Goal: Information Seeking & Learning: Learn about a topic

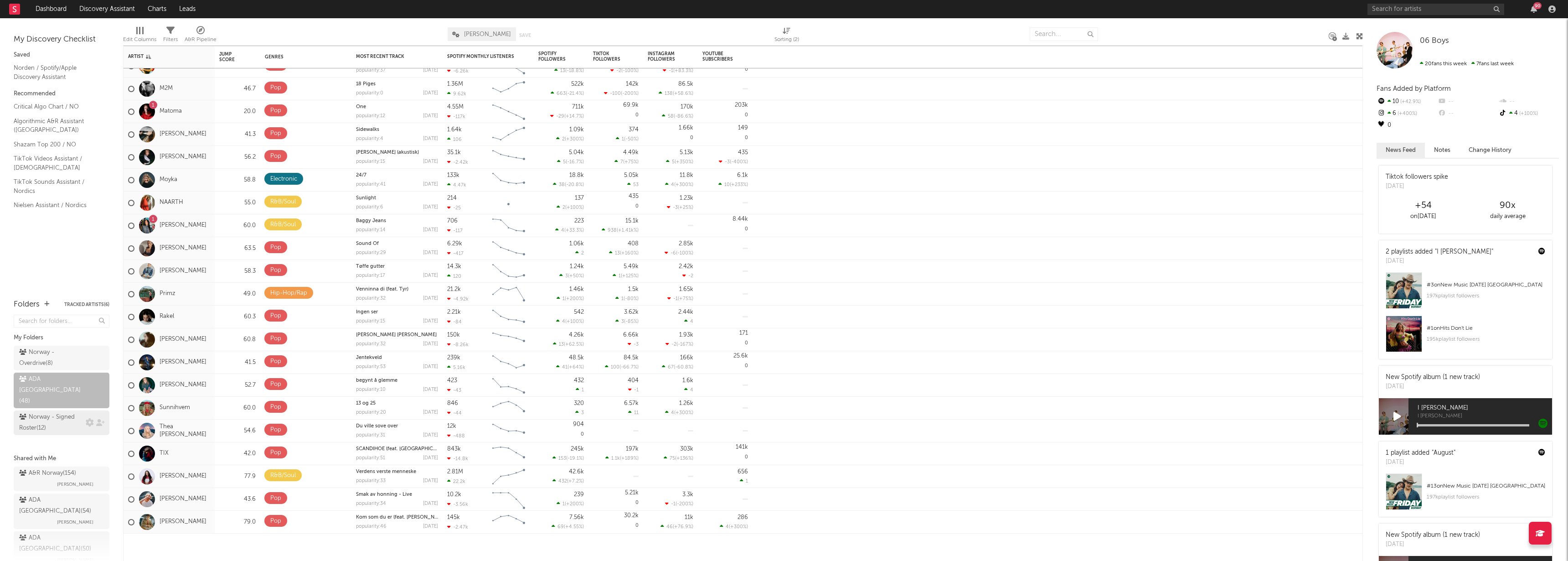
click at [48, 412] on div "Norway - Signed Roster ( 12 )" at bounding box center [51, 423] width 65 height 22
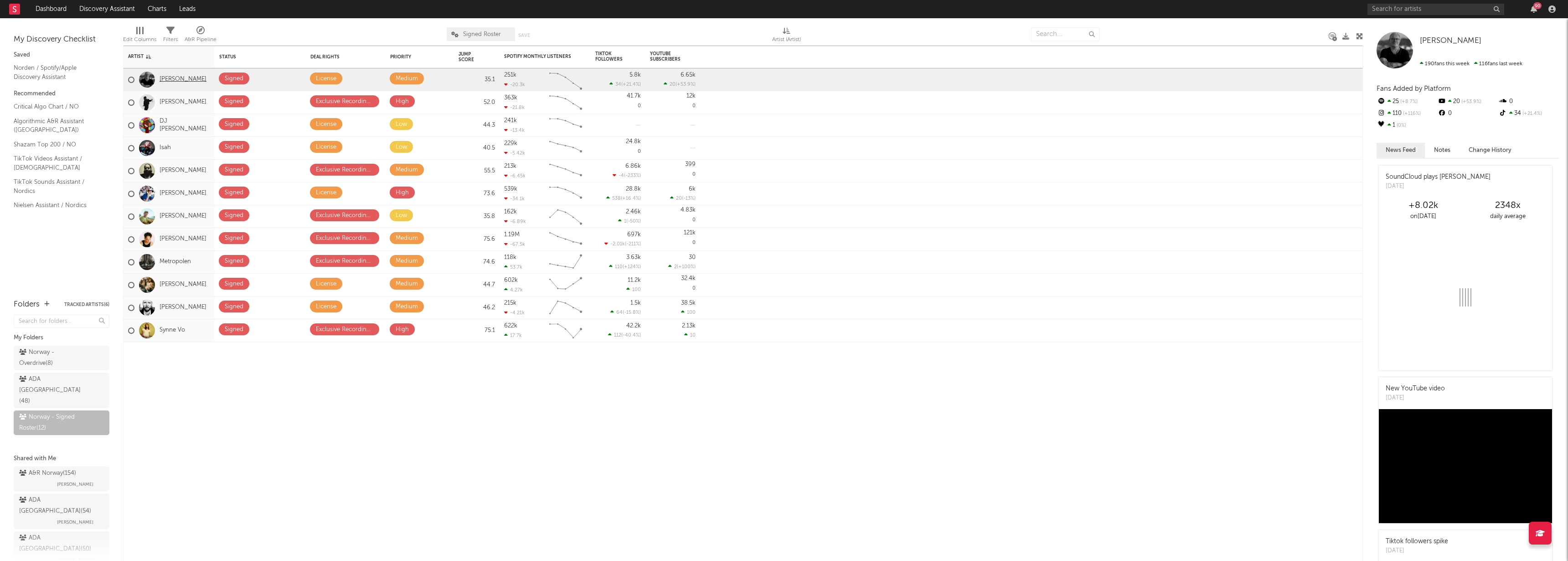
click at [168, 76] on link "[PERSON_NAME]" at bounding box center [183, 79] width 47 height 8
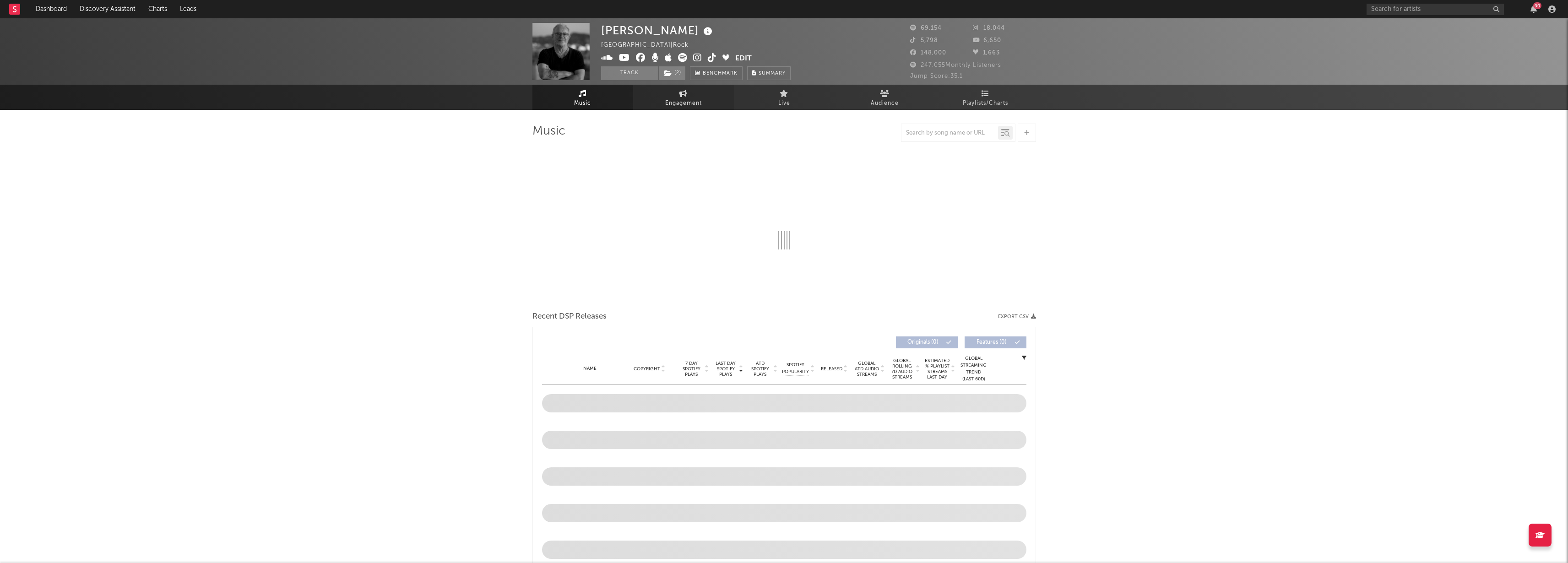
select select "6m"
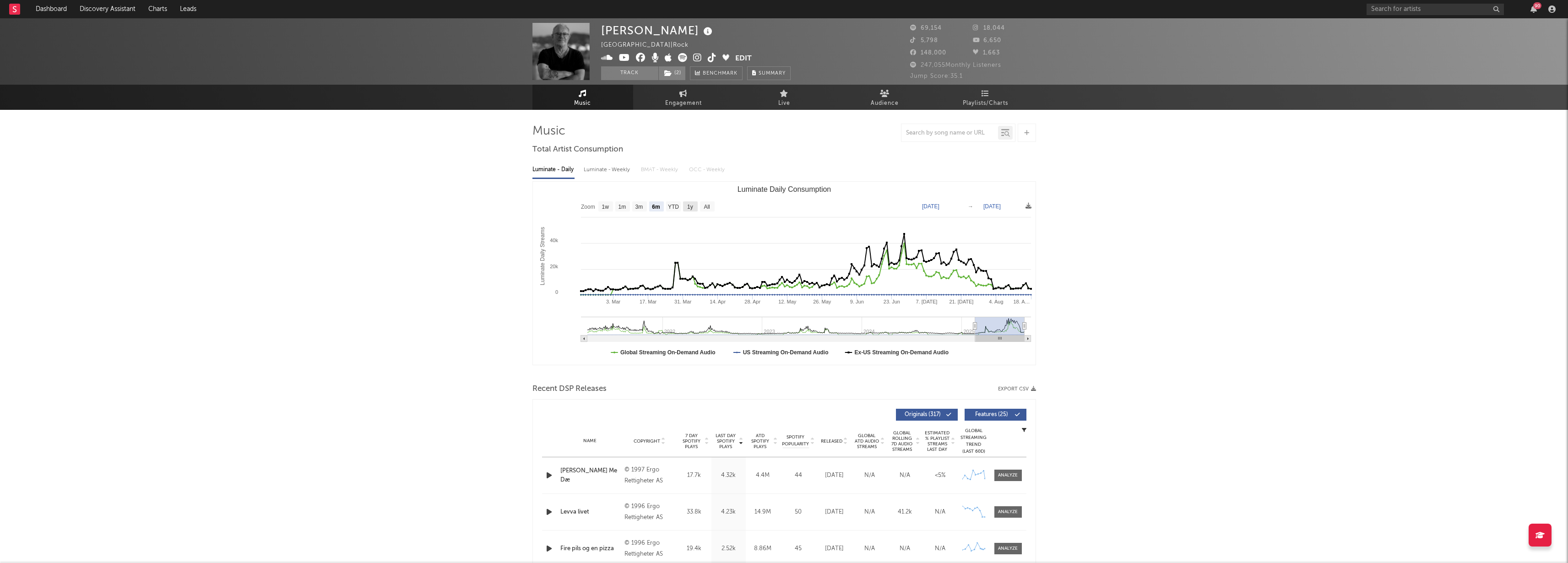
click at [688, 207] on text "1y" at bounding box center [690, 207] width 6 height 6
select select "1y"
type input "[DATE]"
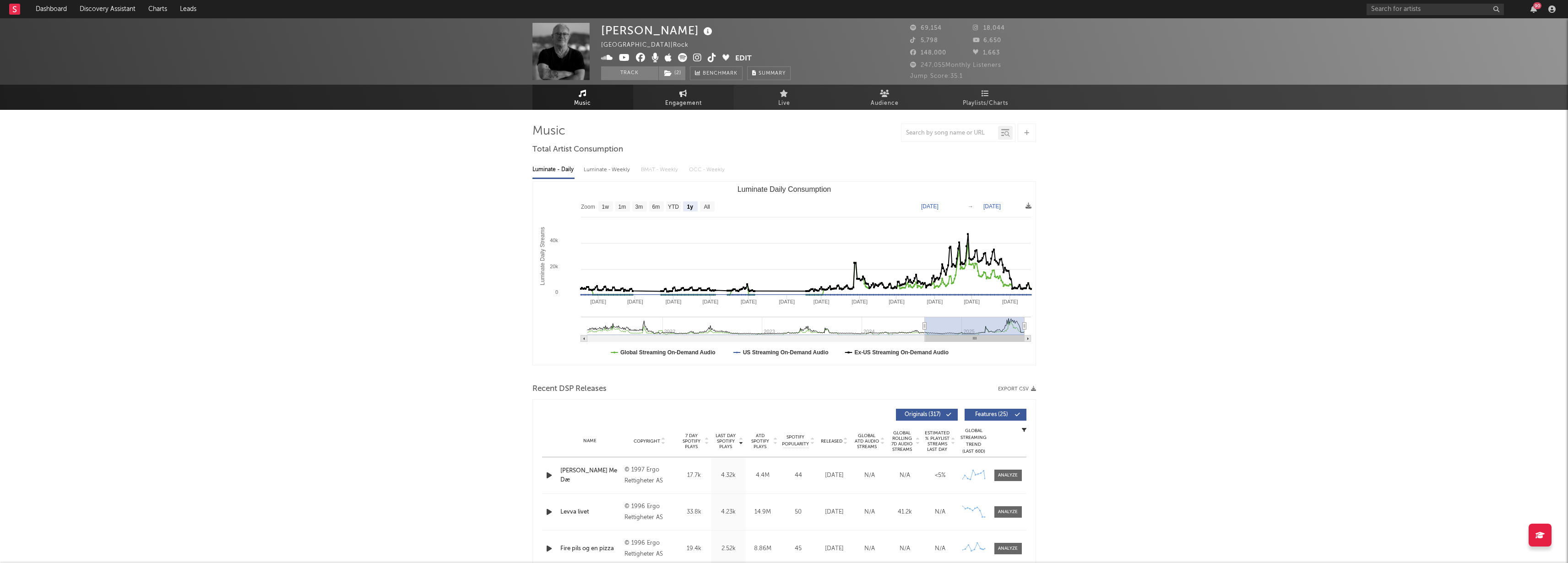
click at [682, 90] on icon at bounding box center [683, 94] width 8 height 7
select select "1w"
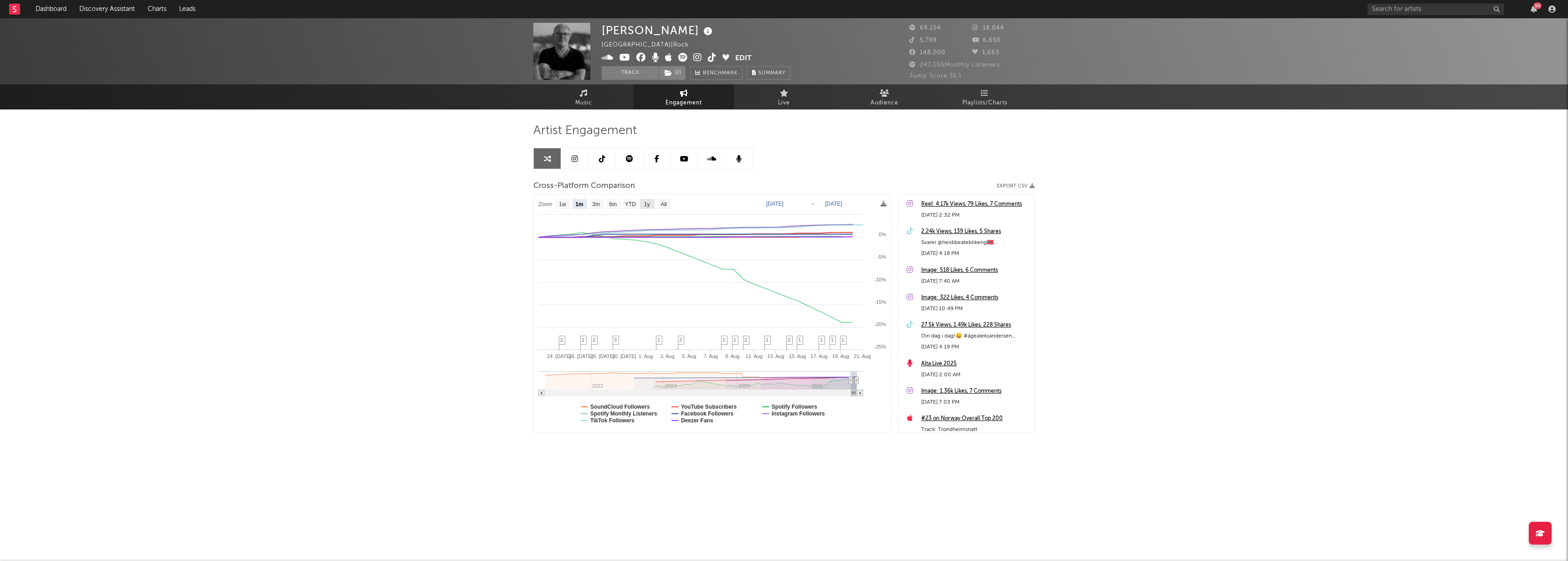
click at [653, 204] on rect at bounding box center [647, 203] width 15 height 10
select select "1y"
type input "[DATE]"
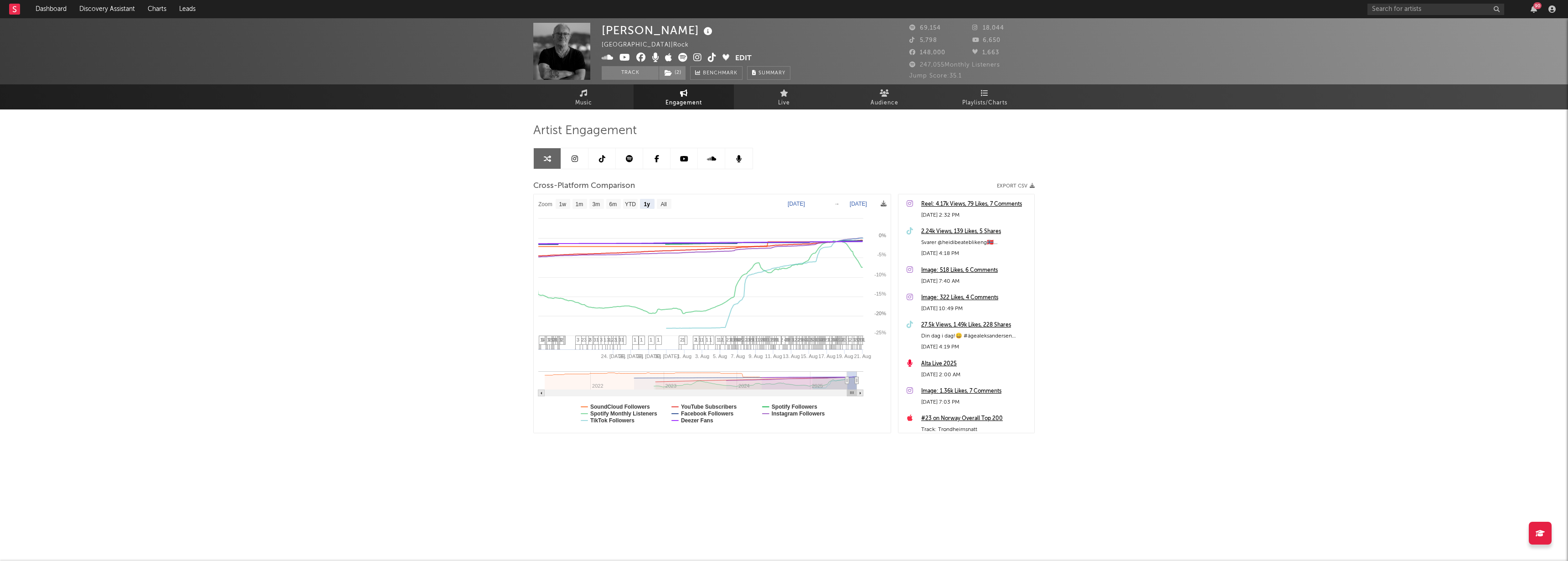
select select "1y"
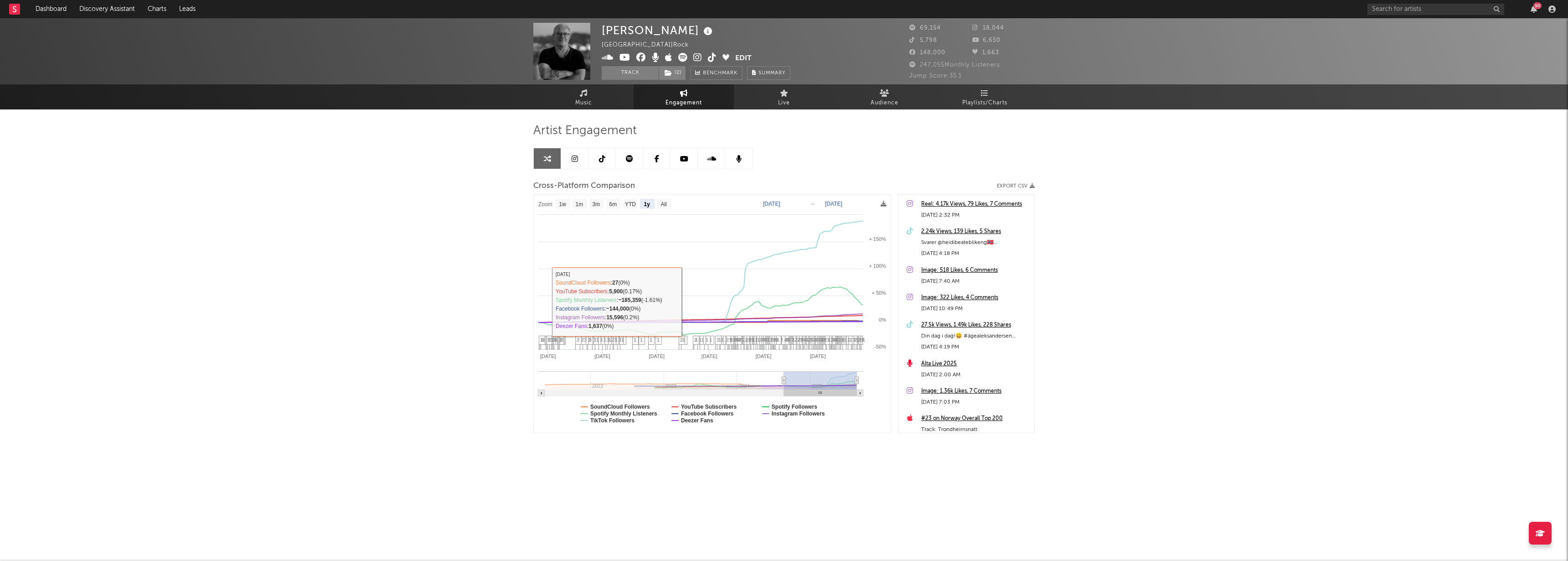
click at [484, 275] on div "[PERSON_NAME] Norway | Rock Edit Track ( 2 ) Benchmark Summary 69,154 18,044 5,…" at bounding box center [784, 258] width 1568 height 479
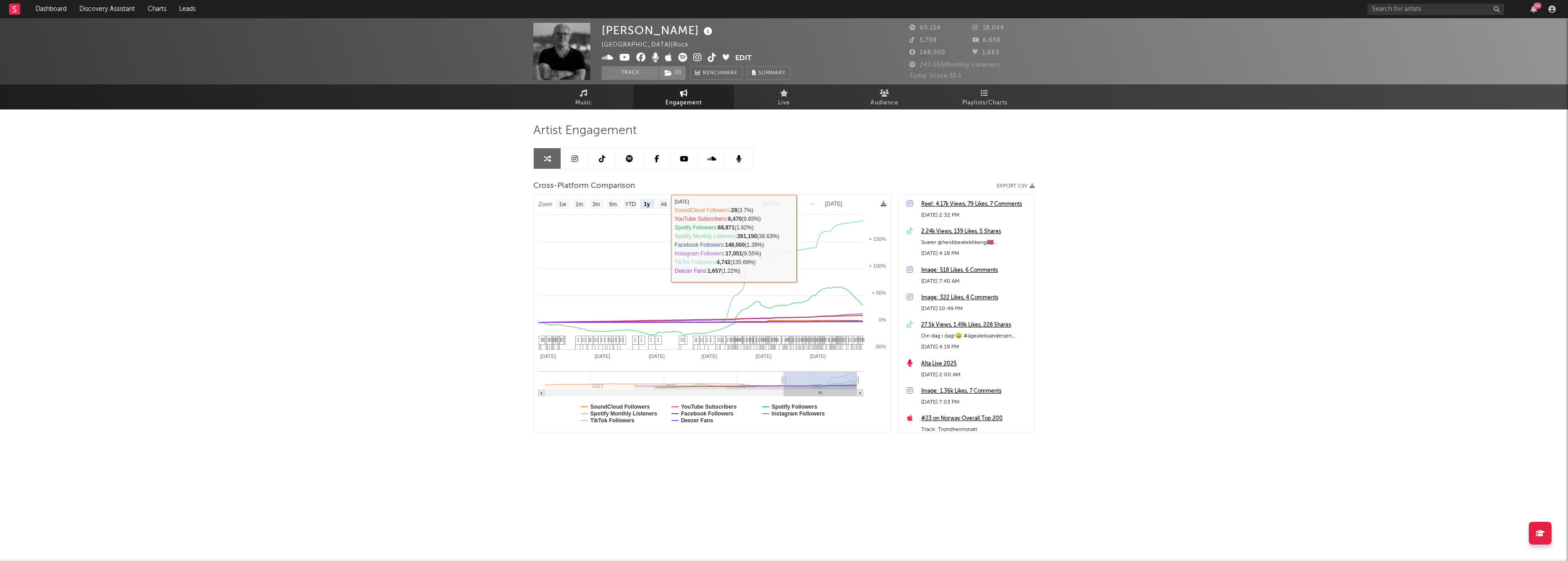
click at [594, 152] on link at bounding box center [602, 158] width 27 height 21
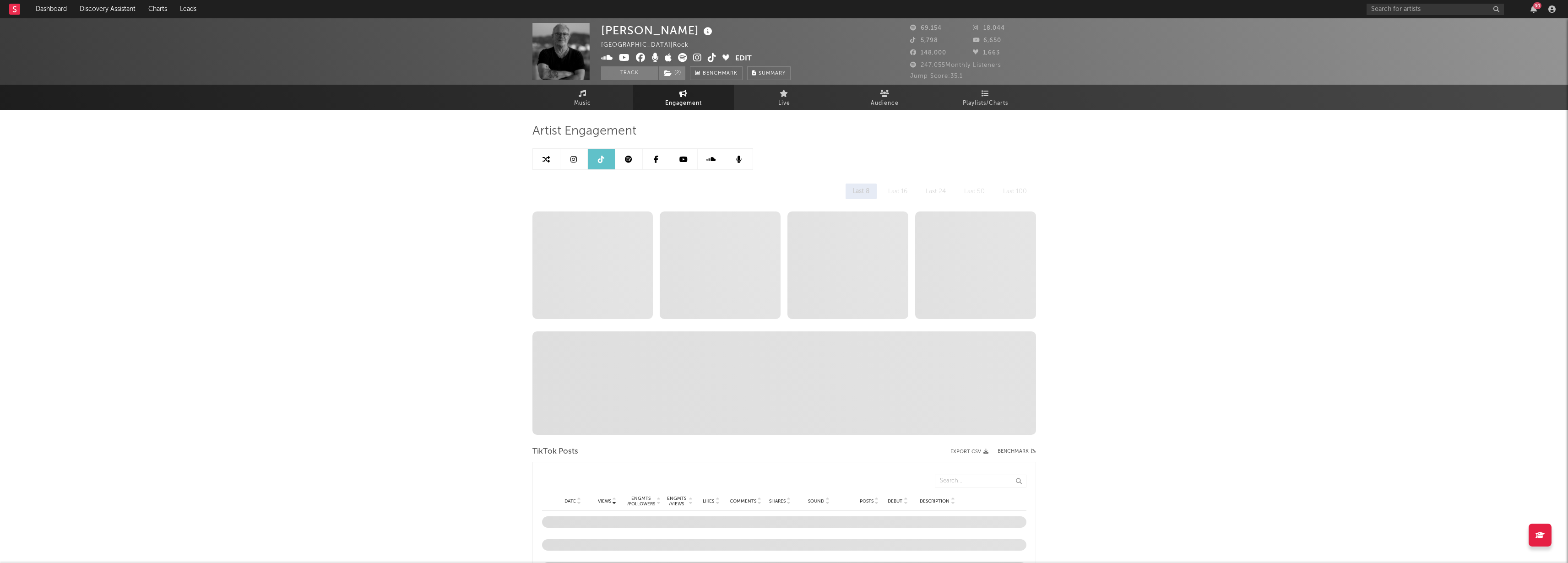
select select "6m"
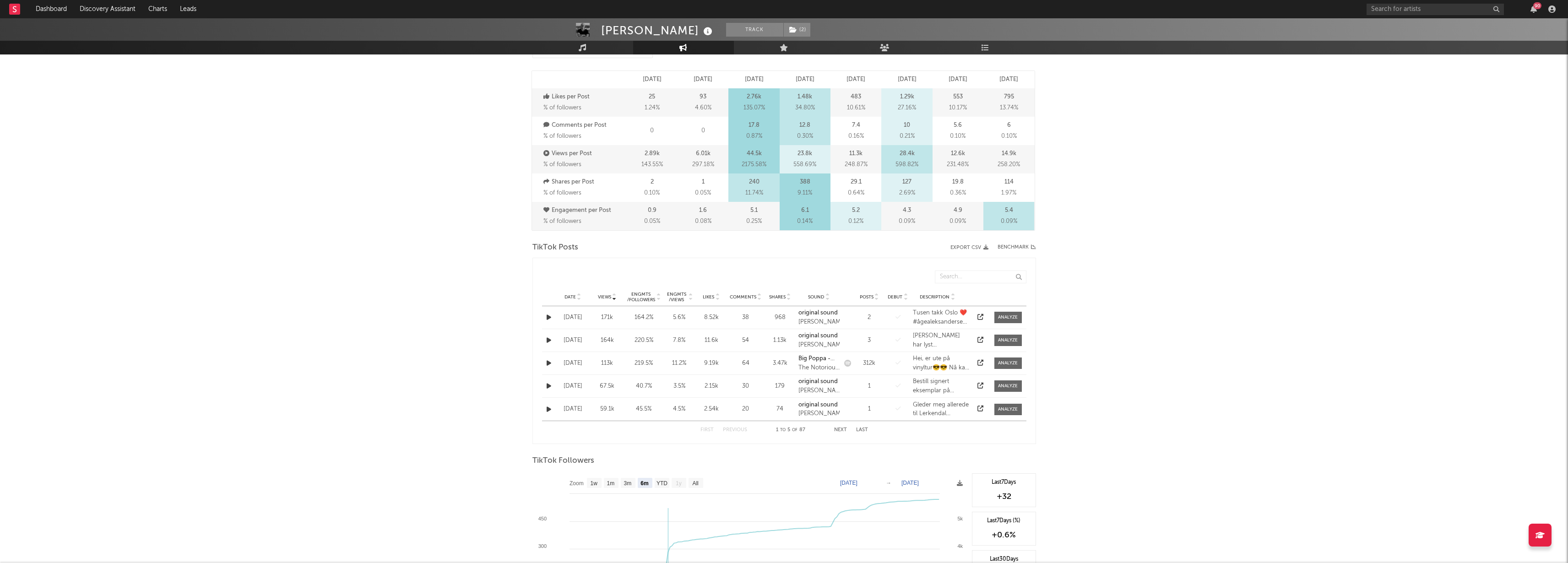
scroll to position [409, 0]
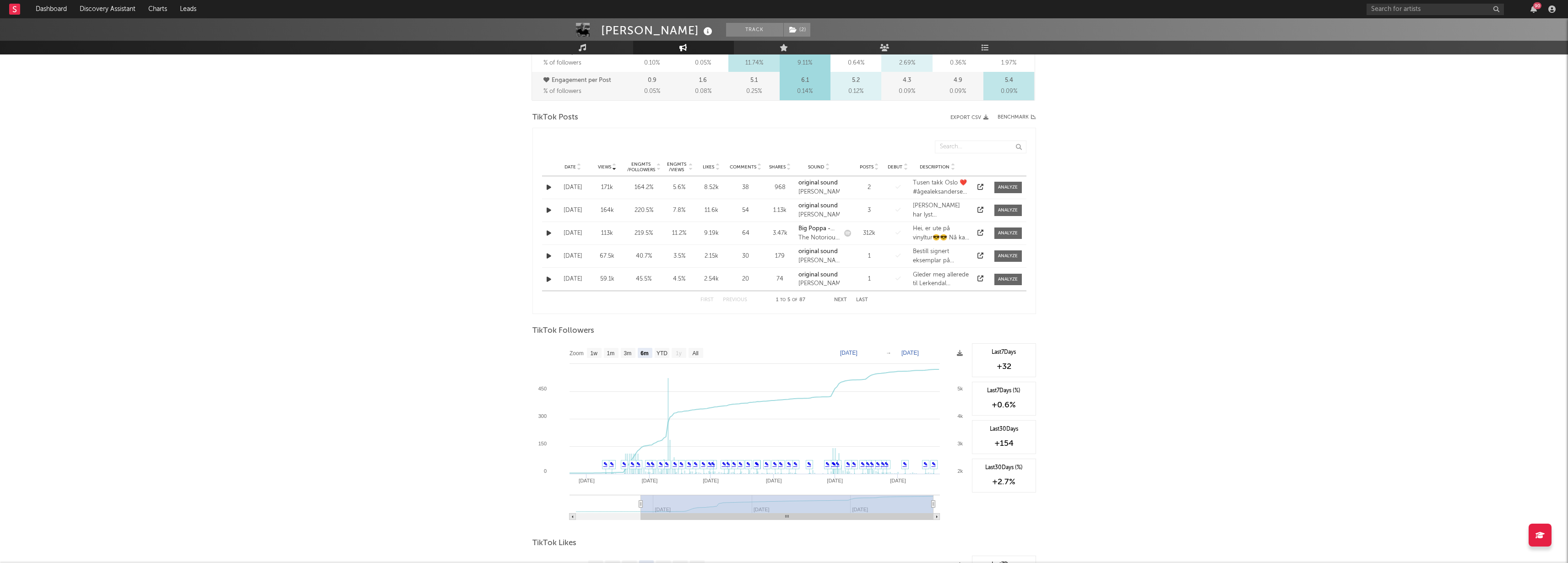
click at [842, 298] on button "Next" at bounding box center [840, 300] width 13 height 5
click at [832, 296] on div "First Previous 6 to 10 of 87 Next Last" at bounding box center [784, 300] width 167 height 18
click at [841, 299] on button "Next" at bounding box center [840, 300] width 13 height 5
click at [702, 296] on div "First Previous 11 to 15 of 87 Next Last" at bounding box center [784, 300] width 167 height 18
click at [705, 298] on button "First" at bounding box center [707, 300] width 13 height 5
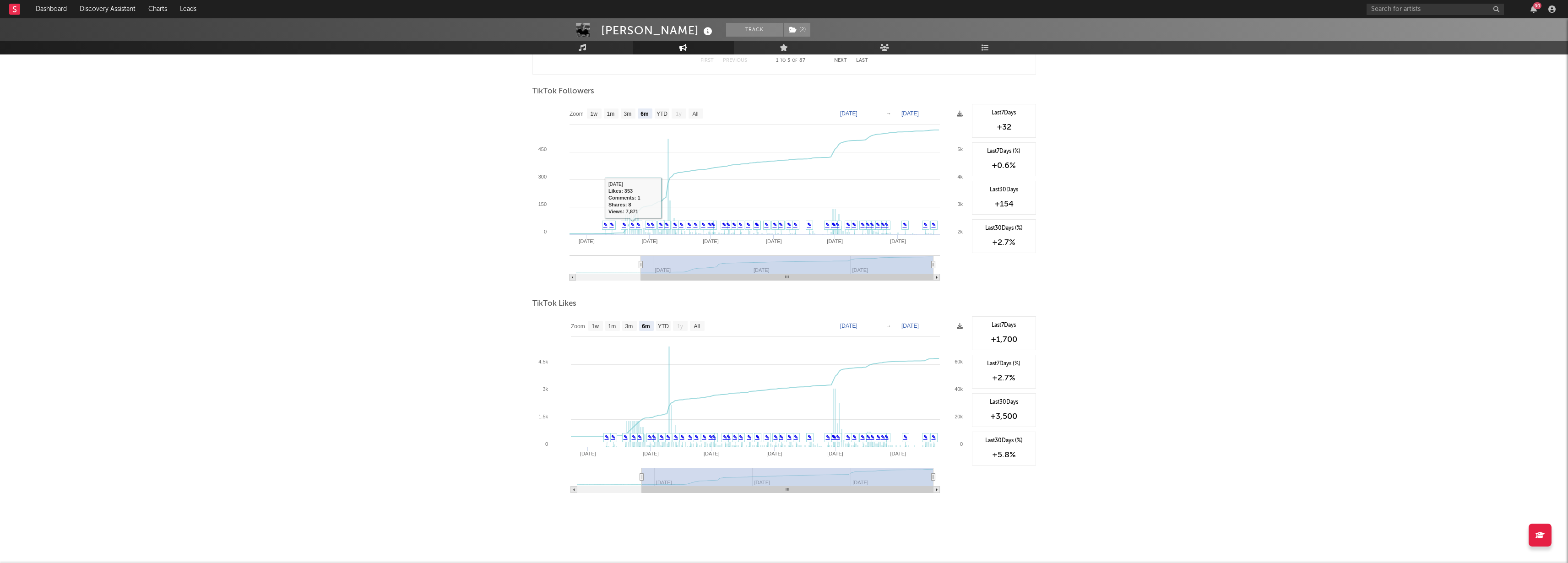
scroll to position [649, 0]
click at [661, 325] on text "YTD" at bounding box center [663, 326] width 11 height 6
select select "YTD"
type input "[DATE]"
click at [680, 324] on text "1y" at bounding box center [680, 326] width 6 height 6
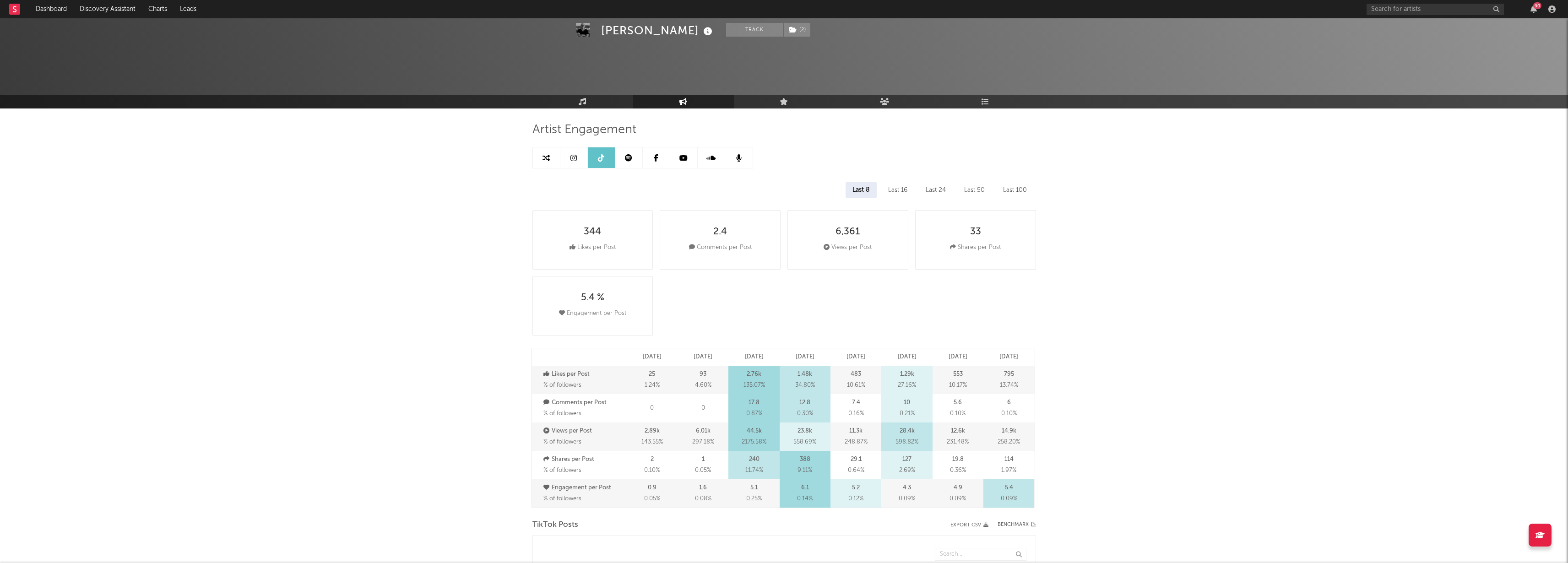
scroll to position [0, 0]
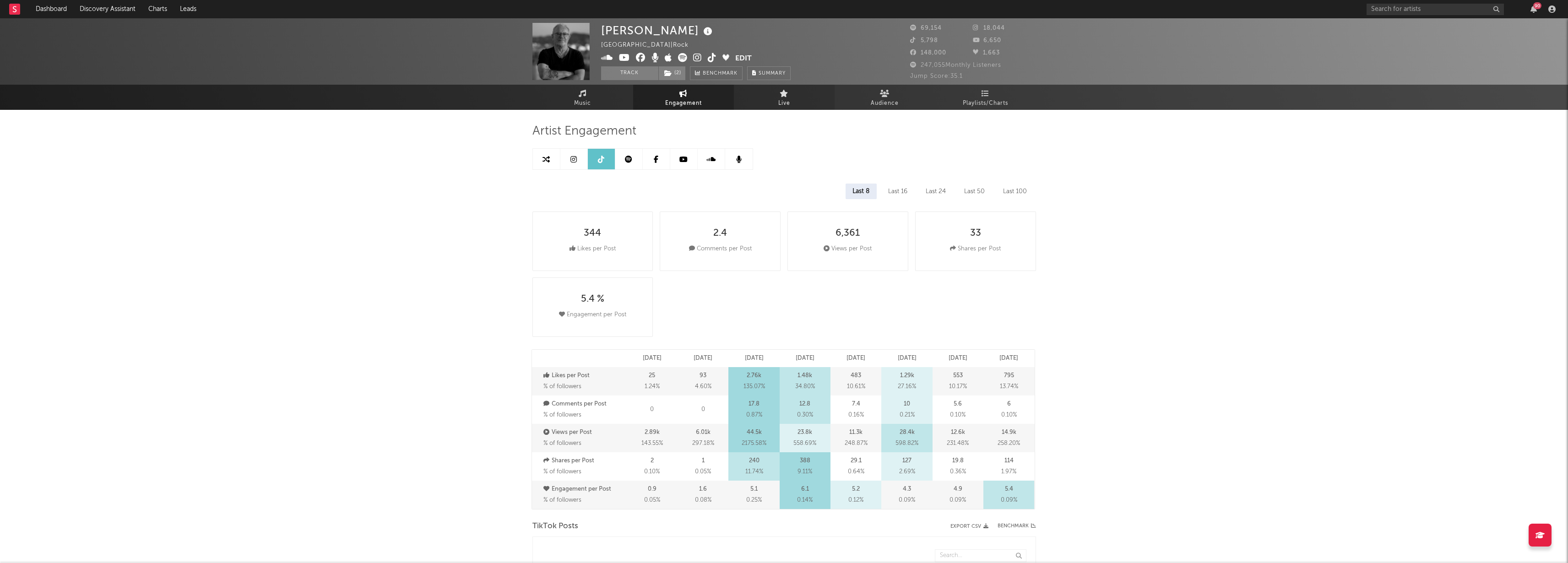
click at [777, 98] on link "Live" at bounding box center [784, 97] width 101 height 25
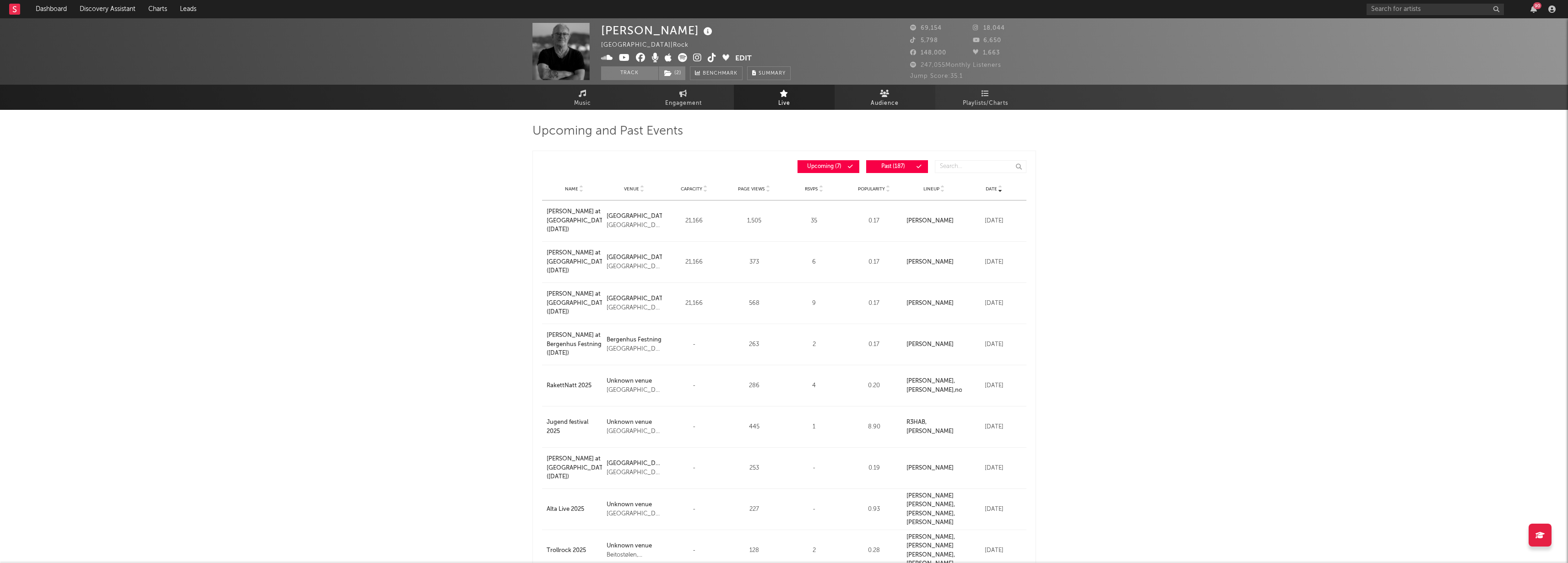
click at [872, 98] on span "Audience" at bounding box center [885, 103] width 28 height 11
